Goal: Information Seeking & Learning: Learn about a topic

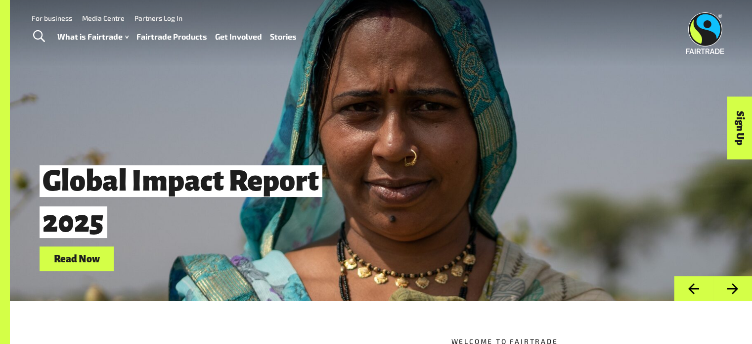
click at [171, 38] on link "Fairtrade Products" at bounding box center [171, 37] width 71 height 14
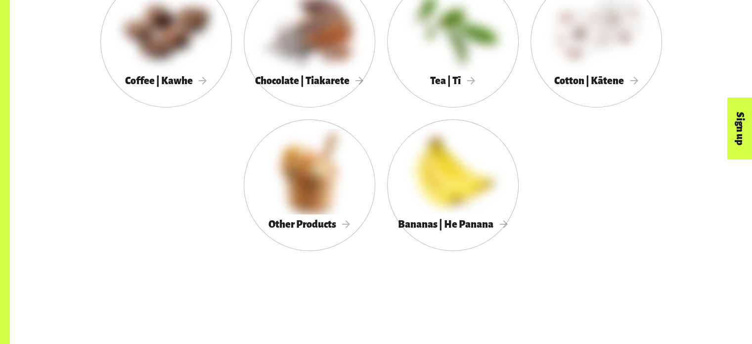
scroll to position [633, 0]
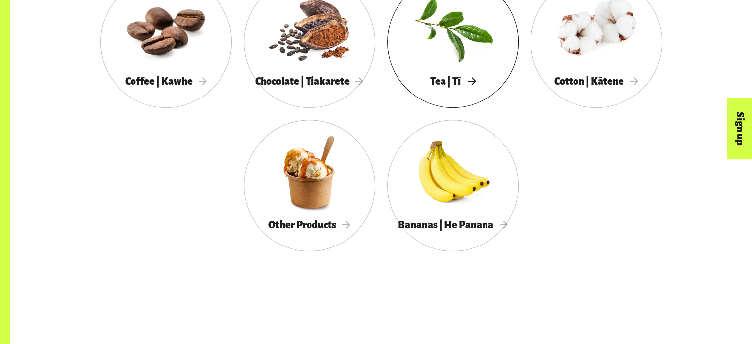
click at [460, 55] on div at bounding box center [453, 29] width 132 height 86
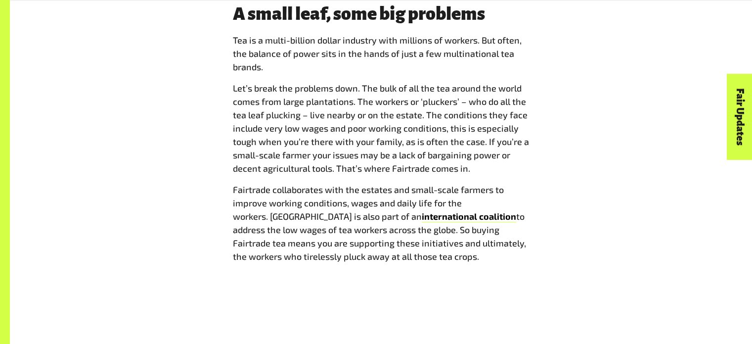
scroll to position [807, 0]
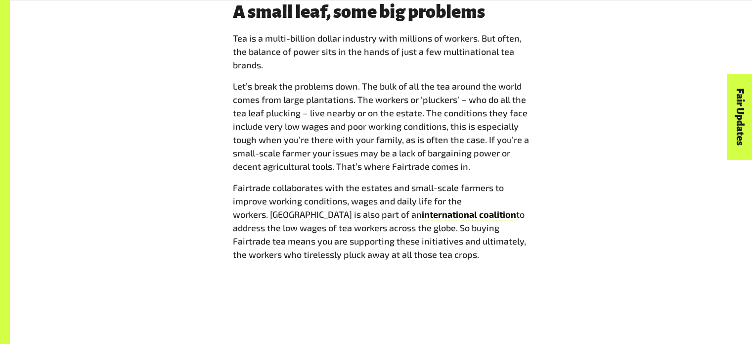
click at [366, 77] on span "Tea is a multi-billion dollar industry with millions of workers. But often, the…" at bounding box center [381, 146] width 297 height 229
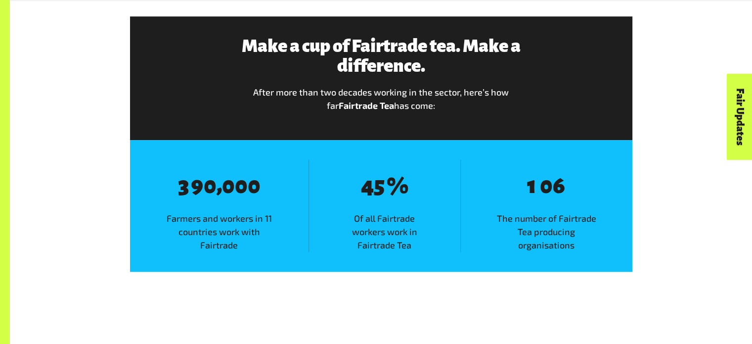
scroll to position [1122, 0]
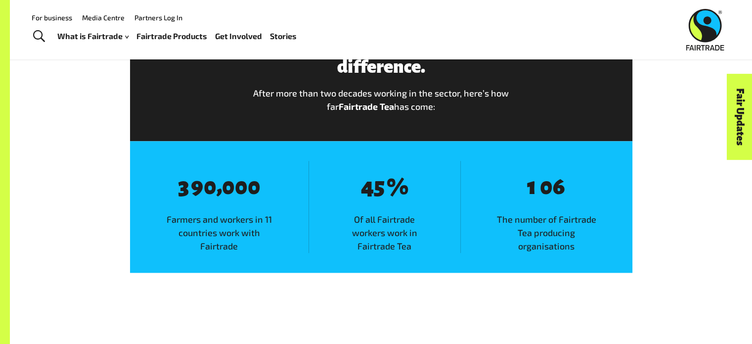
click at [238, 53] on div "Menu For business Media Centre Partners Log In What is Fairtrade How Fairtrade …" at bounding box center [376, 29] width 752 height 59
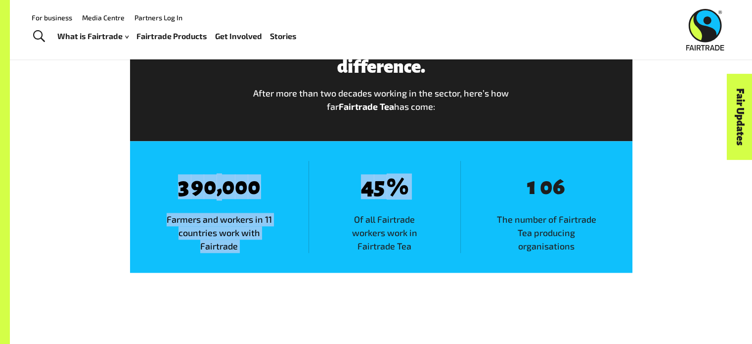
drag, startPoint x: 164, startPoint y: 187, endPoint x: 374, endPoint y: 210, distance: 210.9
click at [374, 210] on div "8 3 8 9 8 0 , 8 0 8 0 8 0 Farmers and workers in 11 countries work with Fairtra…" at bounding box center [381, 207] width 502 height 132
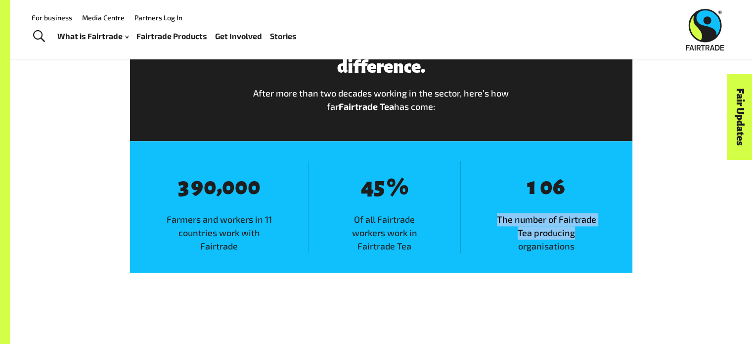
drag, startPoint x: 479, startPoint y: 207, endPoint x: 590, endPoint y: 233, distance: 114.0
click at [590, 233] on div "8 1 8 0 8 6 The number of Fairtrade Tea producing organisations" at bounding box center [546, 207] width 172 height 92
click at [590, 233] on span "The number of Fairtrade Tea producing organisations" at bounding box center [547, 233] width 172 height 40
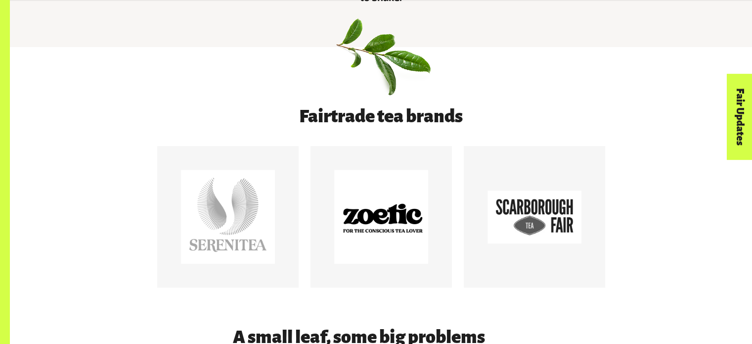
scroll to position [483, 0]
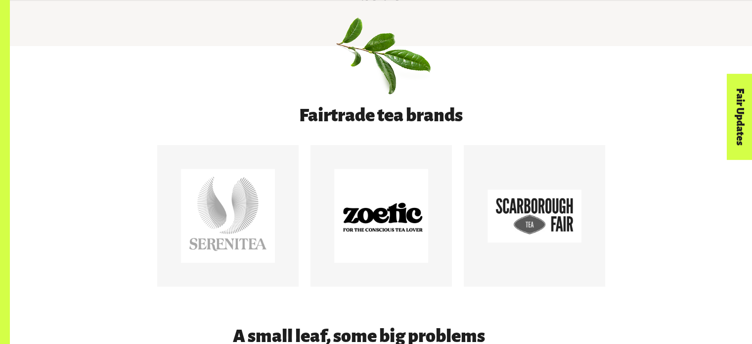
click at [423, 89] on img at bounding box center [381, 53] width 104 height 104
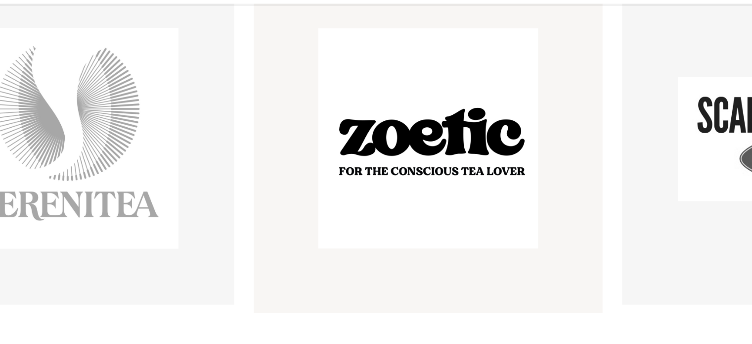
scroll to position [582, 0]
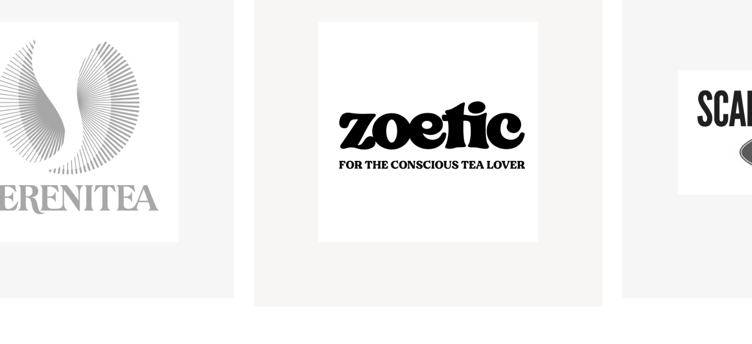
click at [373, 116] on div at bounding box center [381, 117] width 94 height 94
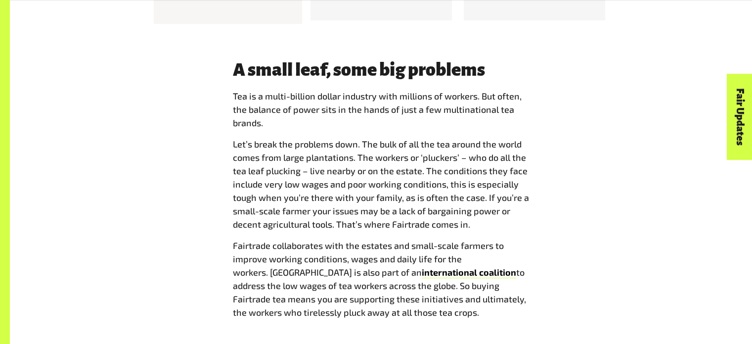
scroll to position [752, 0]
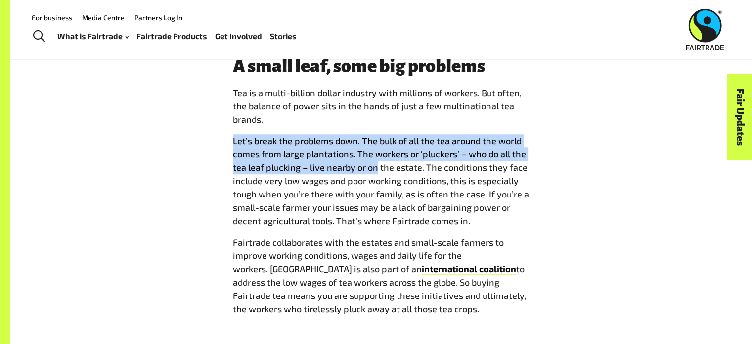
drag, startPoint x: 233, startPoint y: 142, endPoint x: 377, endPoint y: 168, distance: 145.7
click at [377, 168] on p "Let’s break the problems down. The bulk of all the tea around the world comes f…" at bounding box center [381, 180] width 297 height 93
click at [376, 170] on p "Let’s break the problems down. The bulk of all the tea around the world comes f…" at bounding box center [381, 180] width 297 height 93
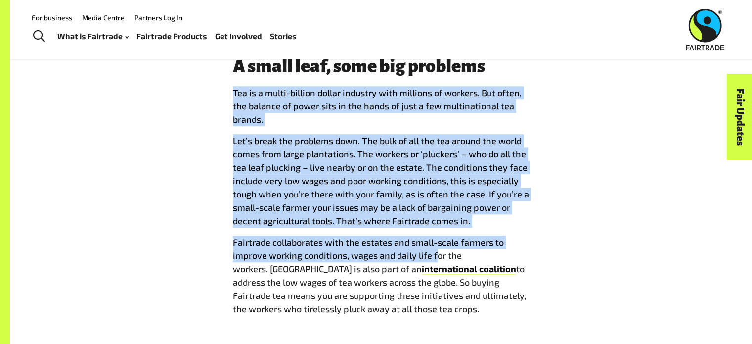
drag, startPoint x: 224, startPoint y: 94, endPoint x: 435, endPoint y: 253, distance: 264.2
click at [435, 253] on div "A small leaf, some big problems Tea is a multi-billion dollar industry with mil…" at bounding box center [381, 189] width 617 height 267
click at [435, 253] on p "Fairtrade collaborates with the estates and small-scale farmers to improve work…" at bounding box center [381, 275] width 297 height 80
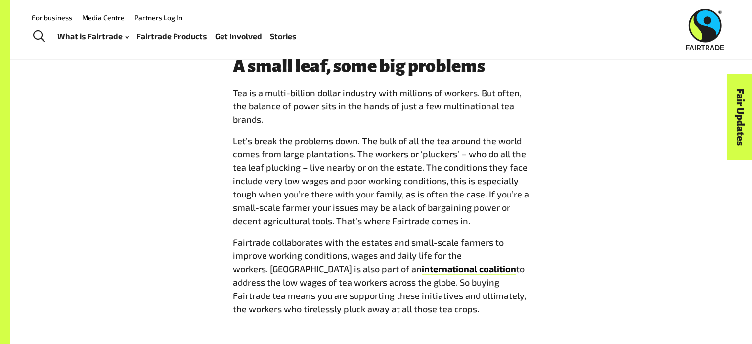
click at [435, 253] on p "Fairtrade collaborates with the estates and small-scale farmers to improve work…" at bounding box center [381, 275] width 297 height 80
